Goal: Task Accomplishment & Management: Manage account settings

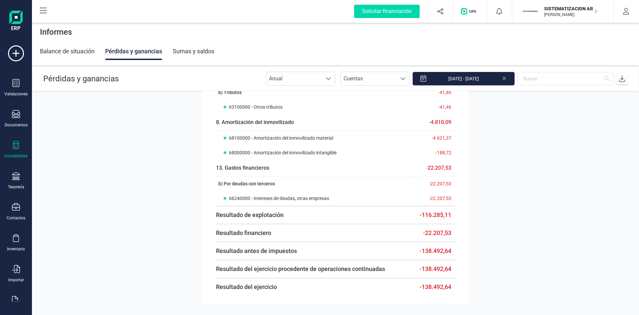
scroll to position [713, 0]
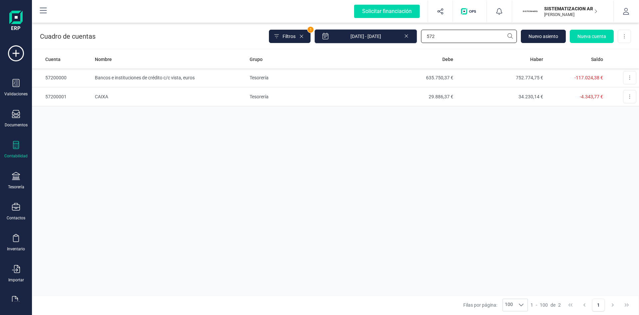
drag, startPoint x: 452, startPoint y: 35, endPoint x: 369, endPoint y: 42, distance: 83.2
click at [372, 41] on div "Filtros 1 01/01/2025 - 09/09/2025 572 Nuevo asiento Nueva cuenta Descargar Excel" at bounding box center [450, 36] width 362 height 14
type input "6070"
click at [142, 77] on td "Trabajos realizados por otras empresas" at bounding box center [169, 77] width 155 height 19
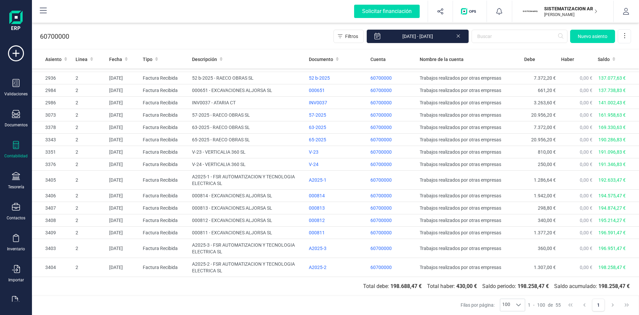
scroll to position [636, 0]
click at [254, 127] on td "63-2025 - RAECO OBRAS SL" at bounding box center [247, 127] width 117 height 12
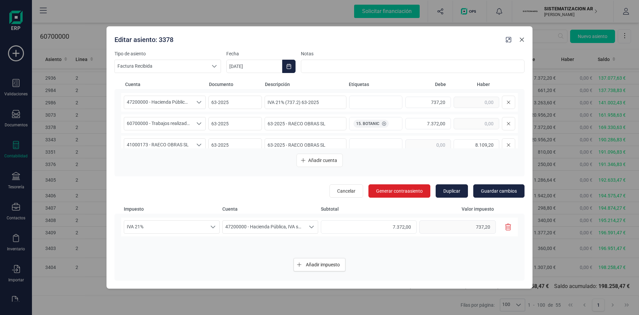
drag, startPoint x: 521, startPoint y: 40, endPoint x: 518, endPoint y: 38, distance: 3.9
click at [522, 40] on icon "button" at bounding box center [522, 39] width 5 height 5
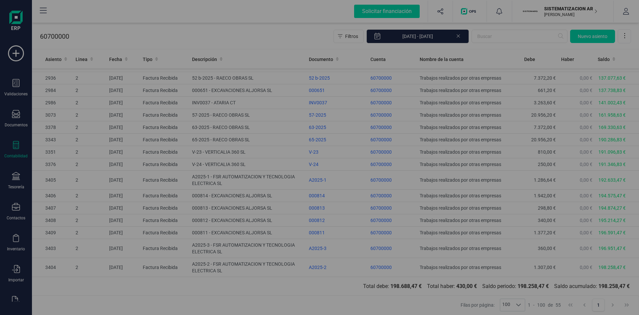
type input "09/09/2025"
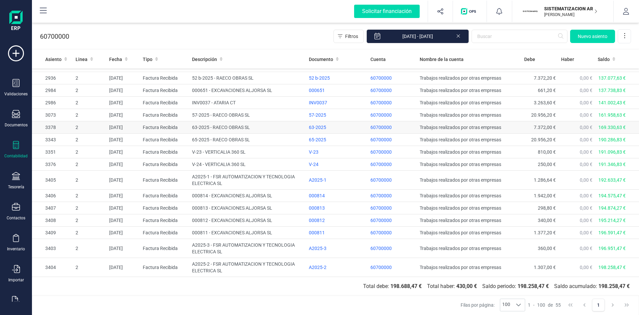
click at [236, 127] on td "63-2025 - RAECO OBRAS SL" at bounding box center [247, 127] width 117 height 12
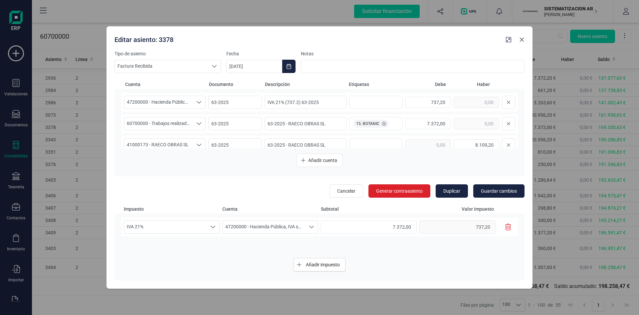
click at [520, 38] on icon "button" at bounding box center [522, 39] width 5 height 5
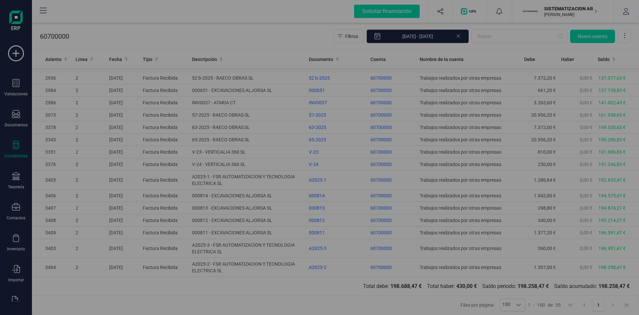
type input "09/09/2025"
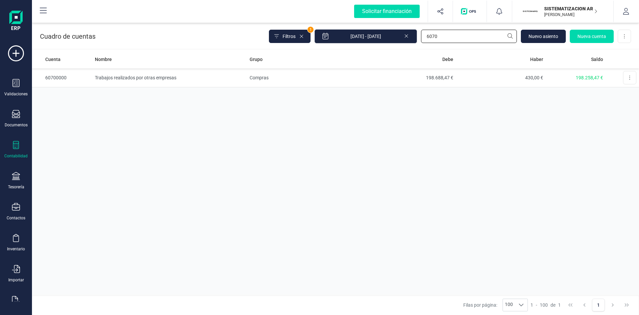
drag, startPoint x: 439, startPoint y: 35, endPoint x: 360, endPoint y: 39, distance: 78.7
click at [362, 39] on div "Filtros 1 01/01/2025 - 09/09/2025 6070 Nuevo asiento Nueva cuenta Descargar Exc…" at bounding box center [450, 36] width 362 height 14
type input "6010"
click at [122, 78] on td "Compras de materias primas" at bounding box center [169, 77] width 155 height 19
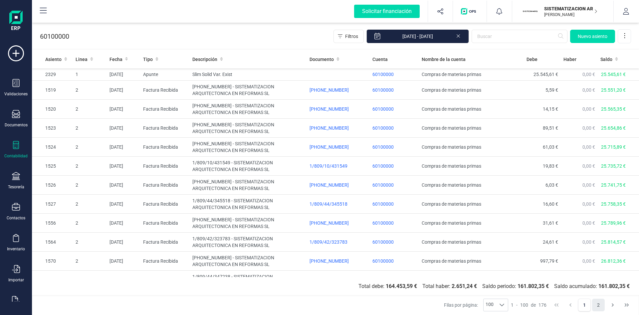
click at [604, 306] on button "2" at bounding box center [598, 304] width 13 height 13
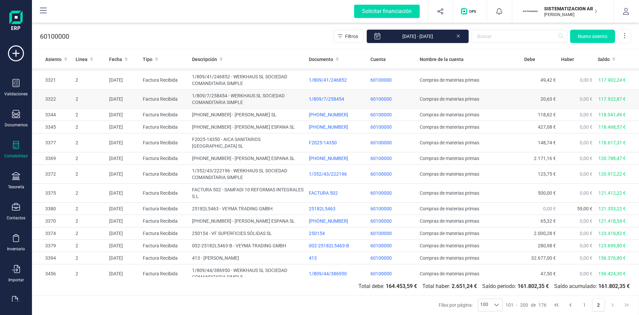
scroll to position [766, 0]
click at [324, 155] on div "029-0007-868288" at bounding box center [337, 158] width 56 height 7
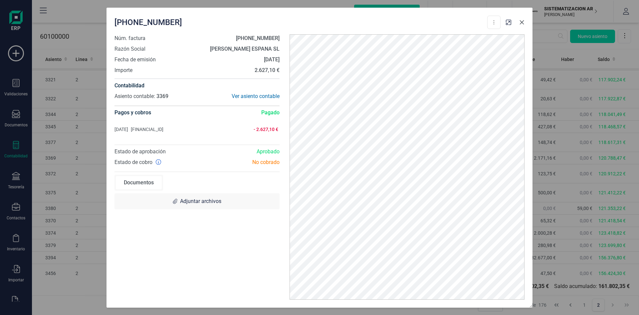
drag, startPoint x: 521, startPoint y: 22, endPoint x: 488, endPoint y: 29, distance: 34.4
click at [521, 22] on icon "button" at bounding box center [522, 22] width 5 height 5
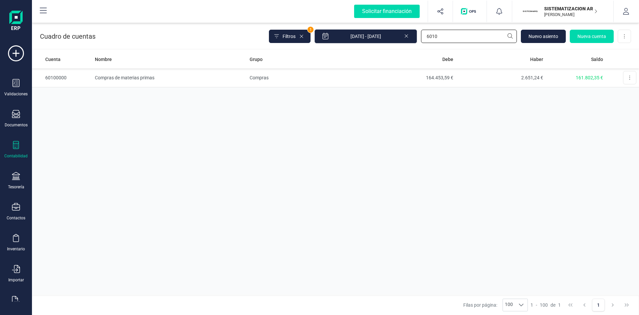
drag, startPoint x: 448, startPoint y: 35, endPoint x: 366, endPoint y: 40, distance: 82.1
click at [366, 40] on div "Filtros 1 01/01/2025 - 09/09/2025 6010 Nuevo asiento Nueva cuenta Descargar Exc…" at bounding box center [450, 36] width 362 height 14
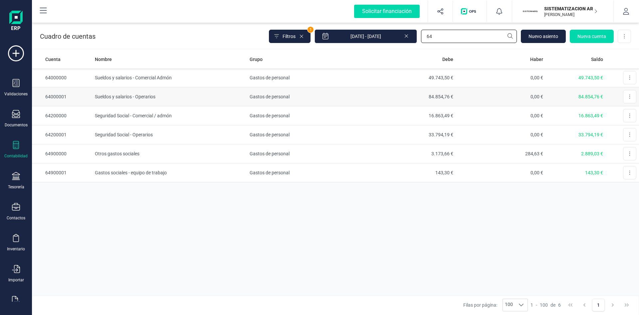
type input "64"
click at [120, 95] on td "Sueldos y salarios - Operarios" at bounding box center [169, 96] width 155 height 19
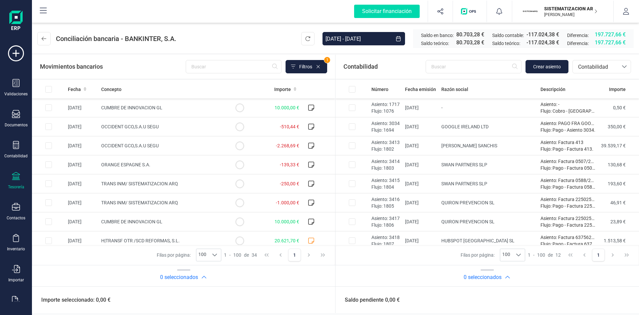
click at [560, 8] on p "SISTEMATIZACION ARQUITECTONICA EN REFORMAS SL" at bounding box center [570, 8] width 53 height 7
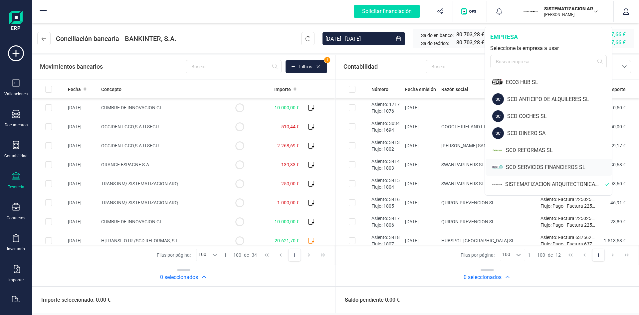
click at [532, 167] on div "SCD SERVICIOS FINANCIEROS SL" at bounding box center [559, 167] width 106 height 8
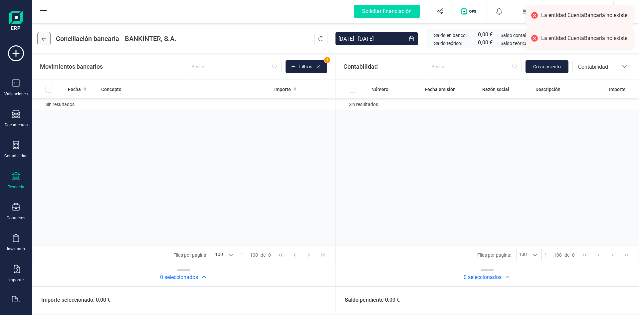
click at [45, 38] on icon at bounding box center [44, 38] width 5 height 5
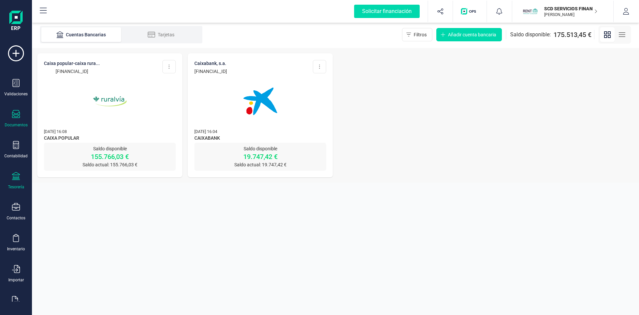
click at [14, 116] on icon at bounding box center [16, 114] width 8 height 8
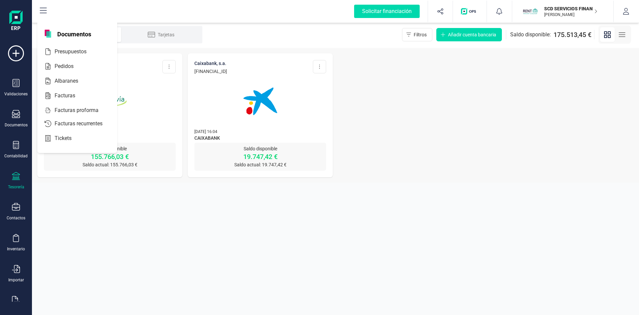
click at [16, 182] on div "Tesorería" at bounding box center [16, 181] width 27 height 18
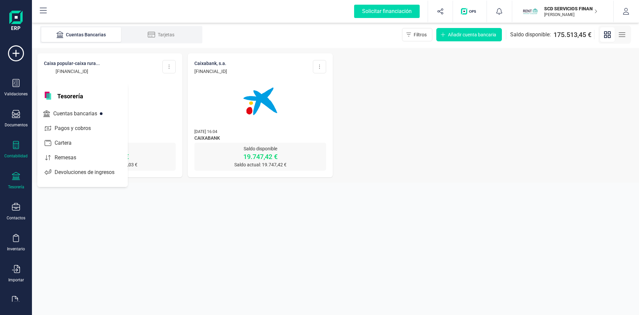
click at [16, 150] on div at bounding box center [16, 146] width 8 height 10
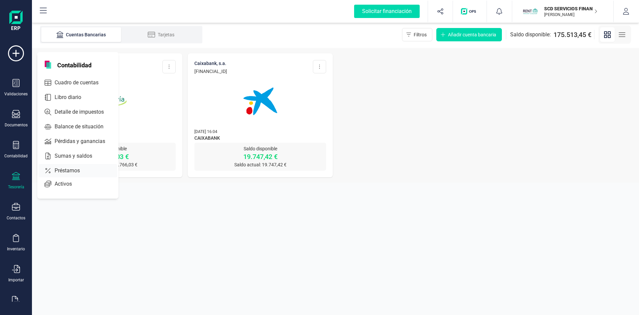
click at [59, 169] on span "Préstamos" at bounding box center [72, 171] width 40 height 8
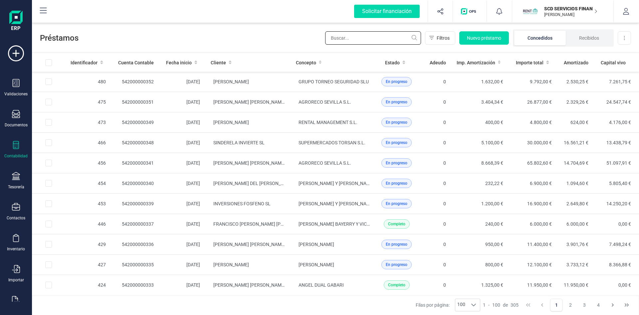
click at [373, 35] on input "text" at bounding box center [373, 37] width 96 height 13
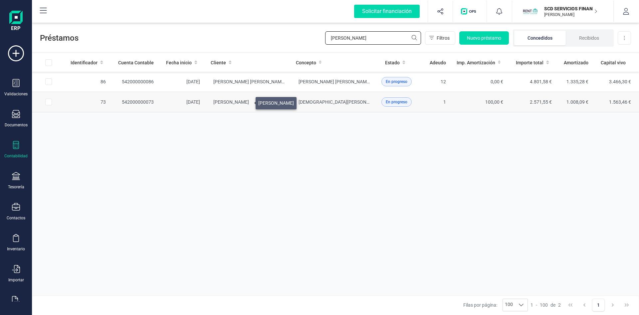
type input "moya"
click at [248, 101] on span "FRANCISCO JAVIER MOYA GARCIA" at bounding box center [231, 101] width 36 height 5
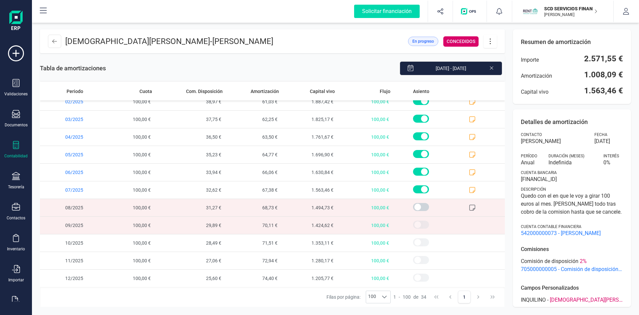
scroll to position [414, 0]
click at [469, 188] on icon at bounding box center [472, 189] width 7 height 7
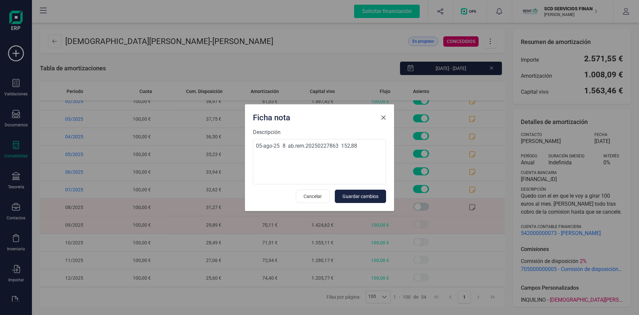
click at [384, 115] on span "Close" at bounding box center [383, 117] width 5 height 5
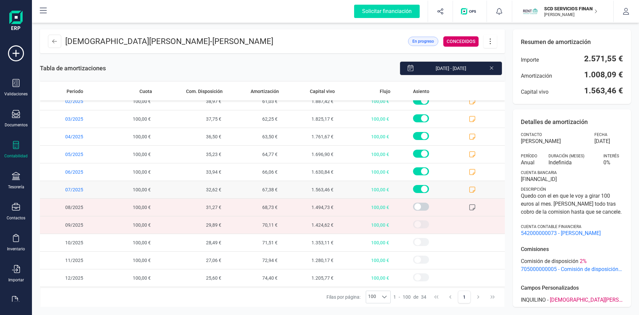
click at [469, 188] on icon at bounding box center [472, 189] width 7 height 7
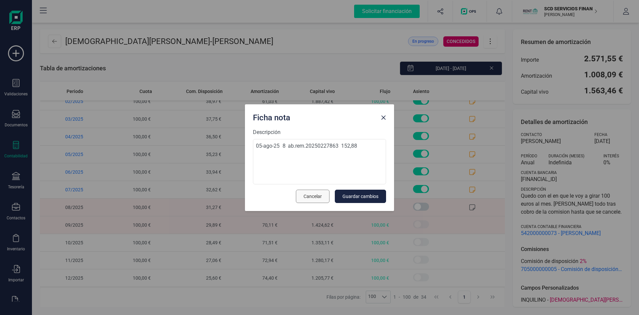
click at [317, 195] on span "Cancelar" at bounding box center [313, 196] width 18 height 7
